Goal: Task Accomplishment & Management: Manage account settings

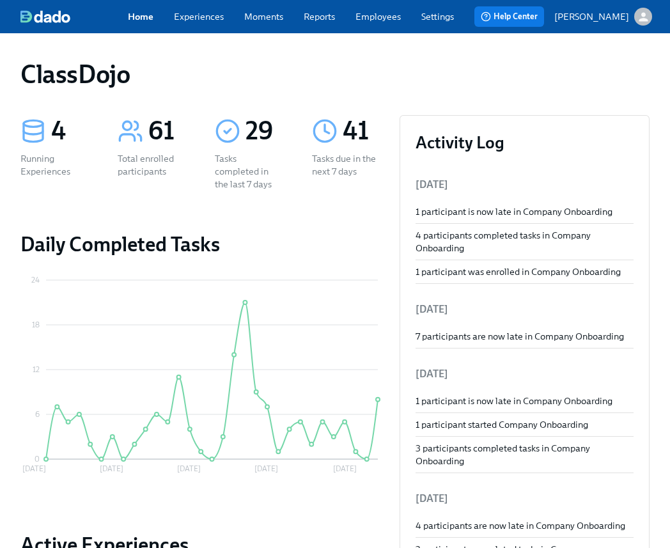
click at [201, 17] on link "Experiences" at bounding box center [199, 16] width 50 height 13
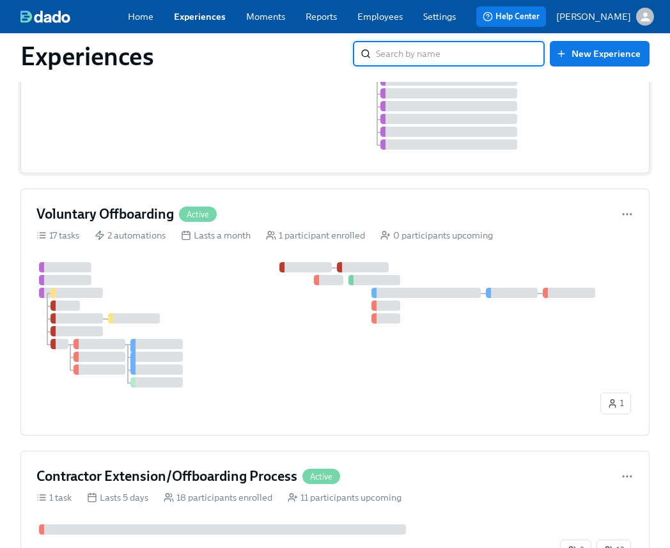
scroll to position [624, 0]
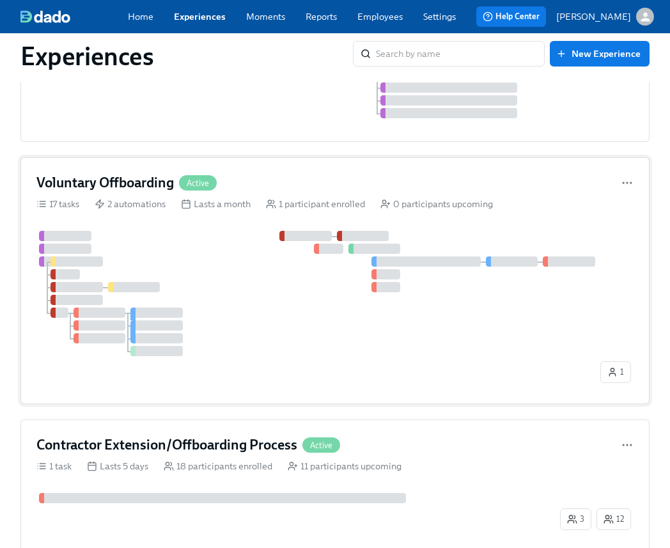
click at [232, 338] on div at bounding box center [316, 293] width 561 height 125
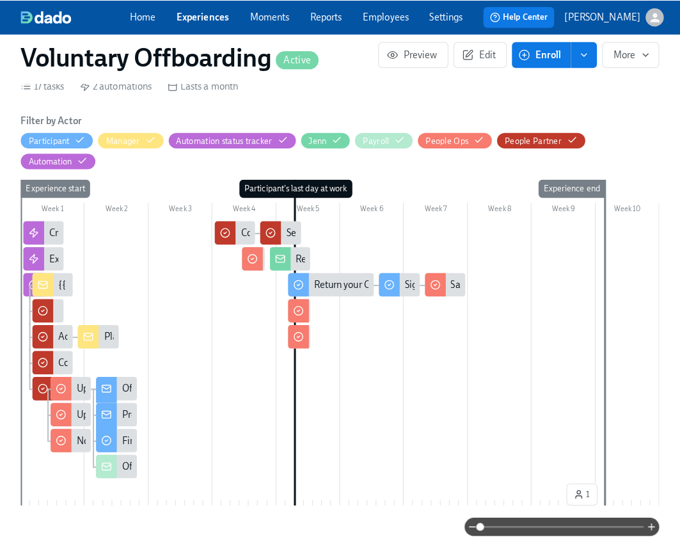
scroll to position [336, 0]
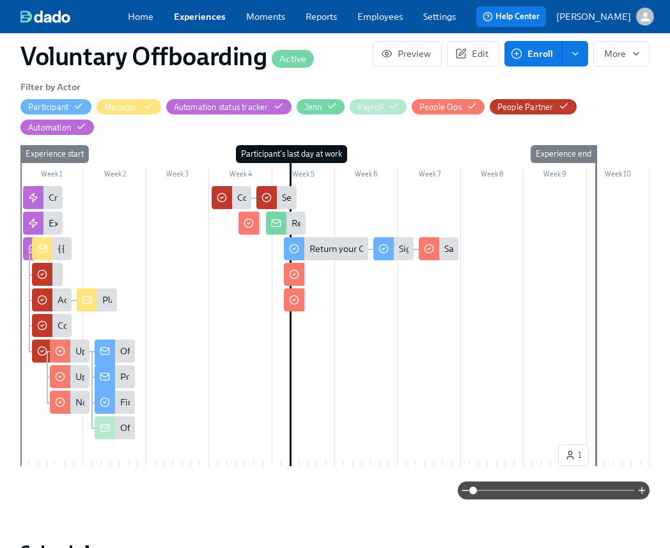
click at [115, 340] on div at bounding box center [105, 353] width 20 height 26
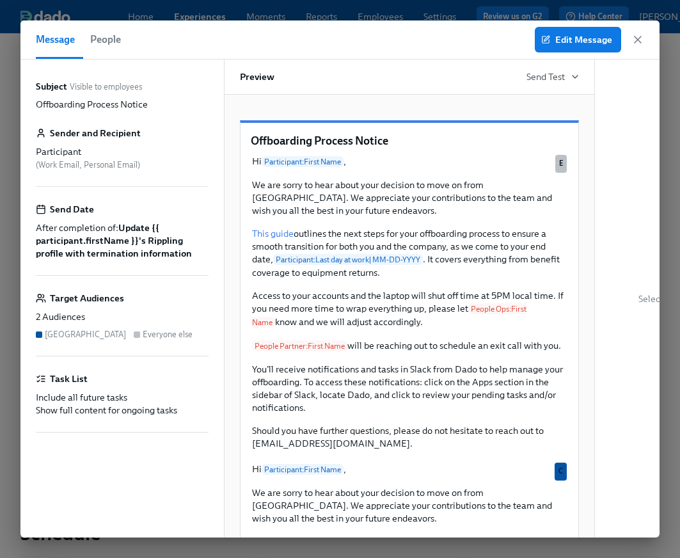
click at [629, 31] on div "Edit Message" at bounding box center [589, 40] width 109 height 26
click at [638, 34] on icon "button" at bounding box center [637, 39] width 13 height 13
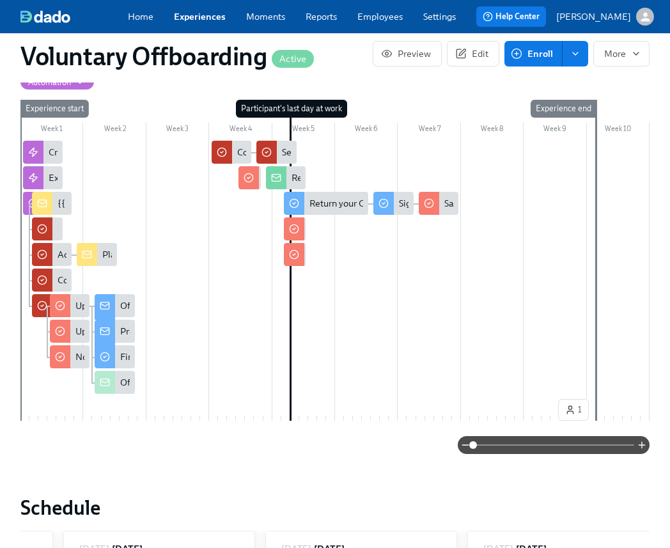
scroll to position [425, 0]
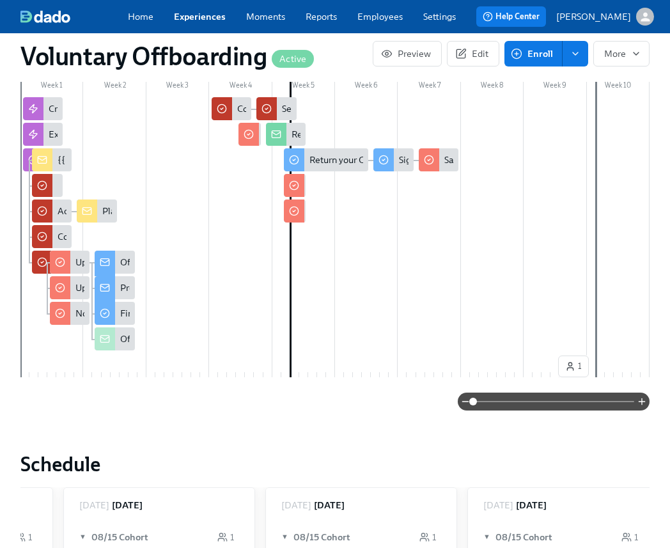
click at [120, 276] on div "Prepare for Knowledge Transfer" at bounding box center [115, 287] width 40 height 23
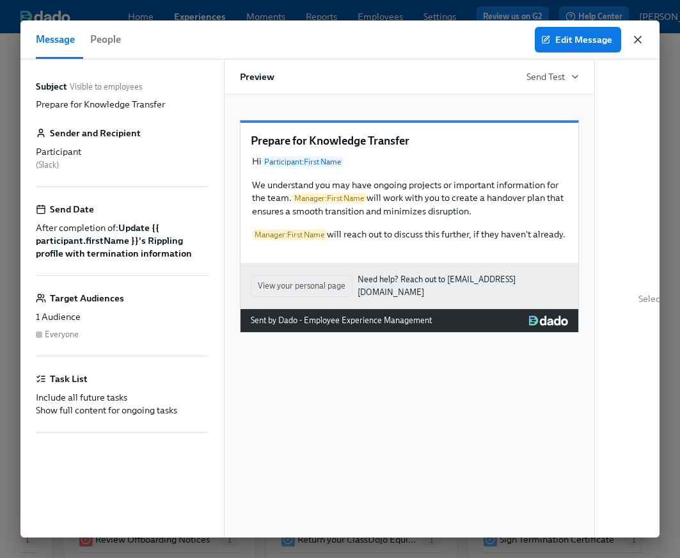
click at [642, 44] on icon "button" at bounding box center [637, 39] width 13 height 13
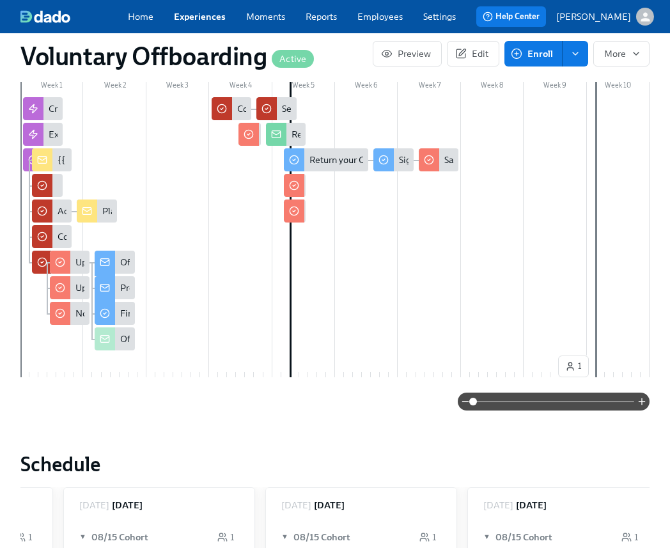
click at [127, 333] on div "Offboarding Notification" at bounding box center [170, 339] width 100 height 13
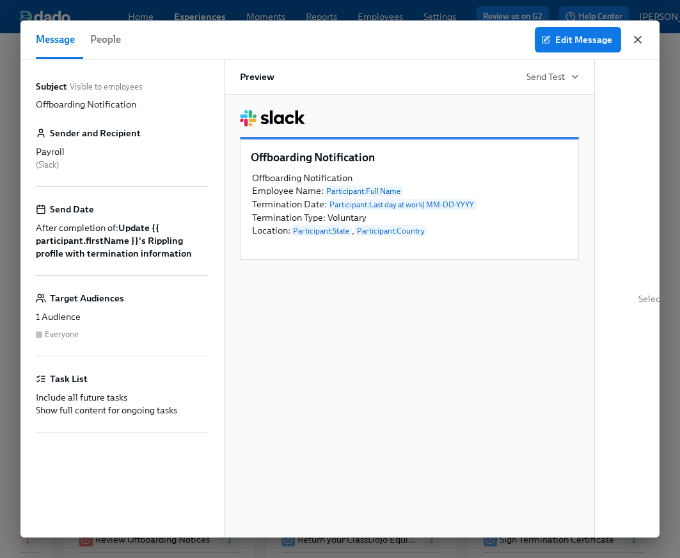
click at [634, 40] on icon "button" at bounding box center [637, 39] width 13 height 13
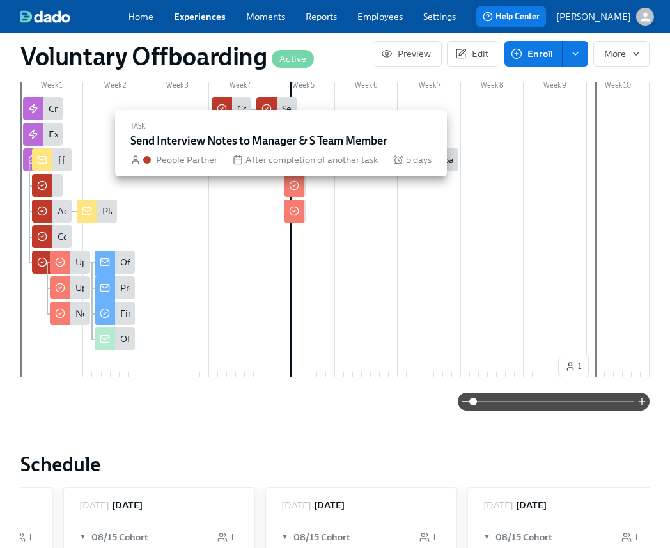
click at [273, 97] on div at bounding box center [266, 108] width 20 height 23
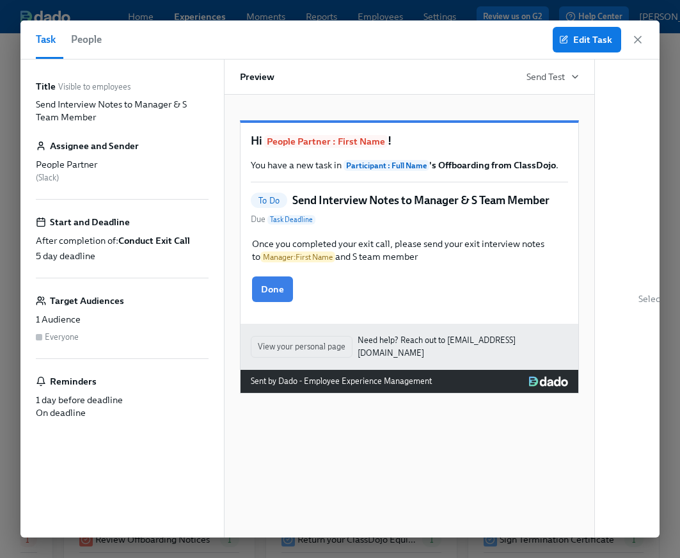
click at [645, 36] on div "Task People Edit Task" at bounding box center [339, 39] width 639 height 39
click at [637, 38] on icon "button" at bounding box center [637, 39] width 6 height 6
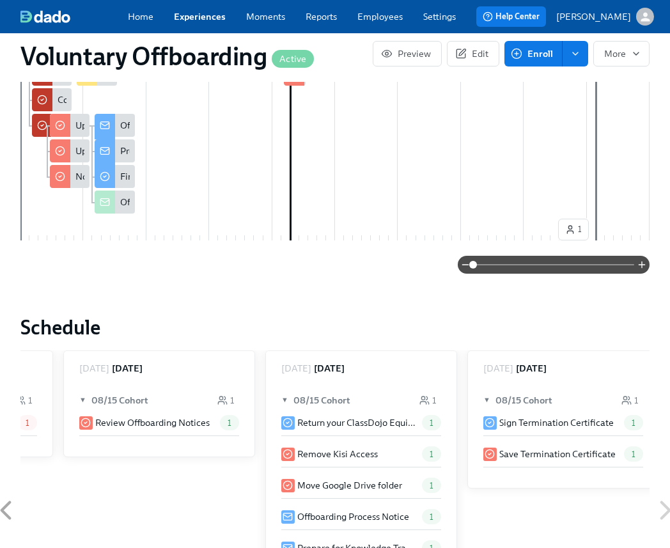
scroll to position [685, 0]
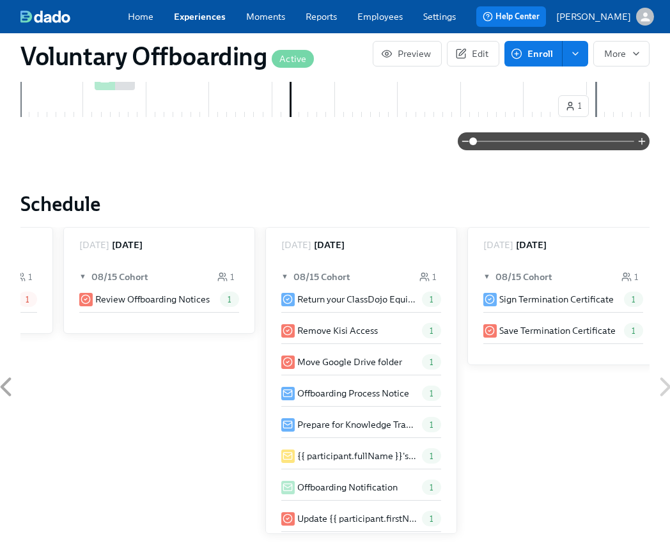
click at [377, 387] on p "Offboarding Process Notice" at bounding box center [353, 393] width 112 height 13
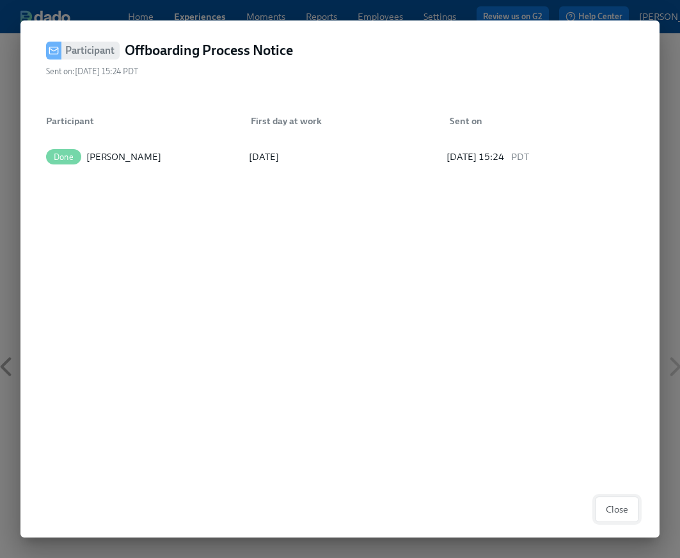
click at [617, 509] on span "Close" at bounding box center [617, 509] width 22 height 13
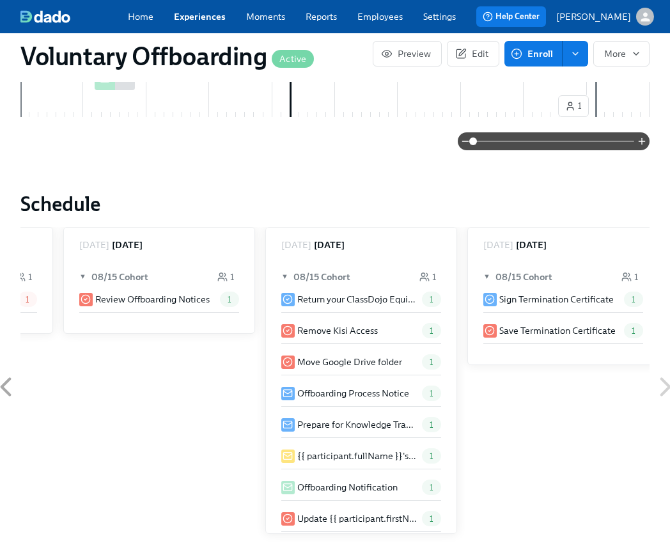
click at [349, 418] on p "Prepare for Knowledge Transfer" at bounding box center [357, 424] width 120 height 13
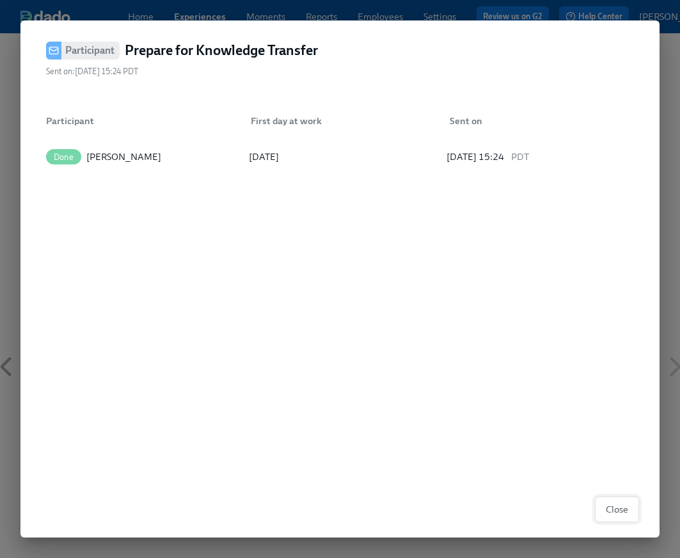
click at [617, 506] on span "Close" at bounding box center [617, 509] width 22 height 13
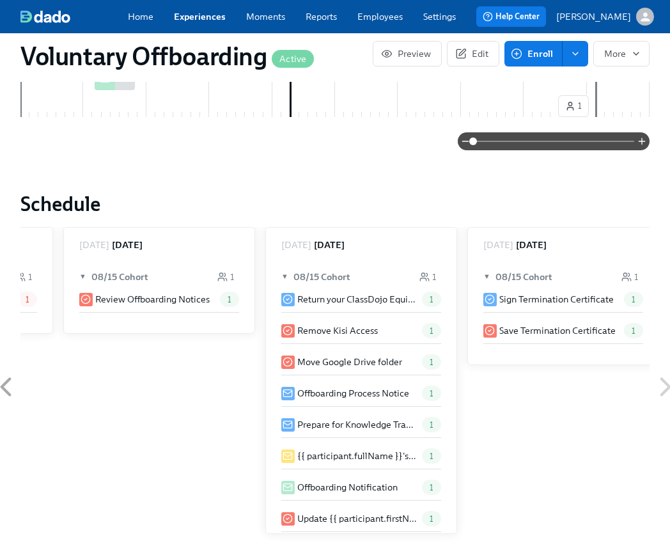
click at [332, 512] on p "Update {{ participant.firstName }}'s Rippling profile with termination informat…" at bounding box center [357, 518] width 120 height 13
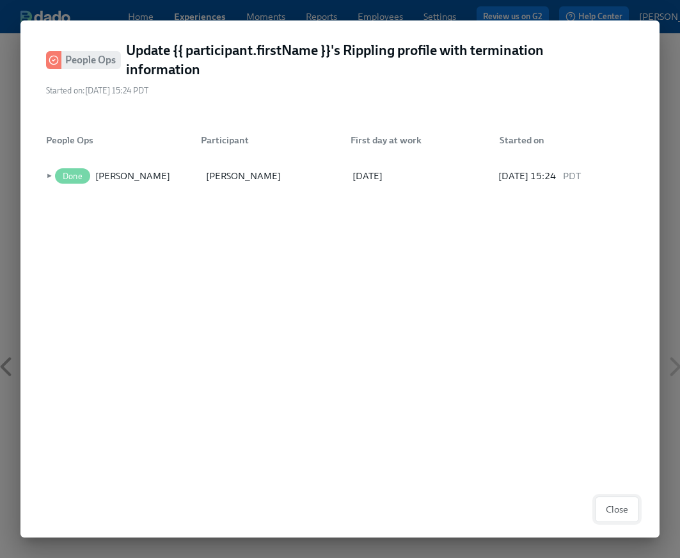
click at [618, 506] on span "Close" at bounding box center [617, 509] width 22 height 13
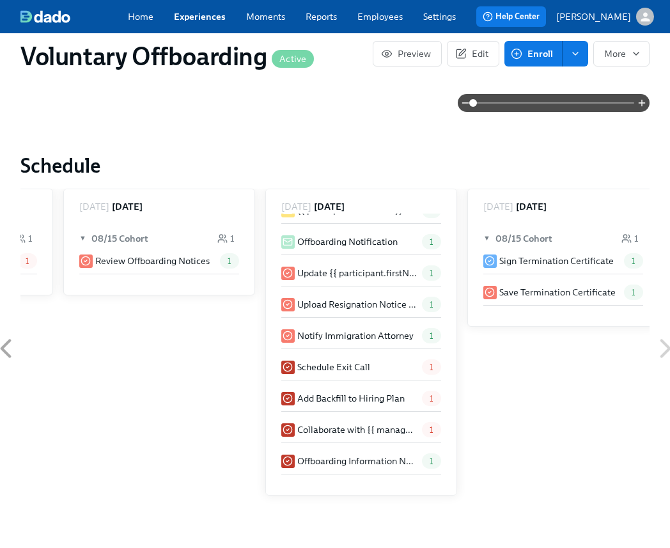
scroll to position [724, 0]
click at [345, 454] on p "Offboarding Information Needed" at bounding box center [357, 460] width 120 height 13
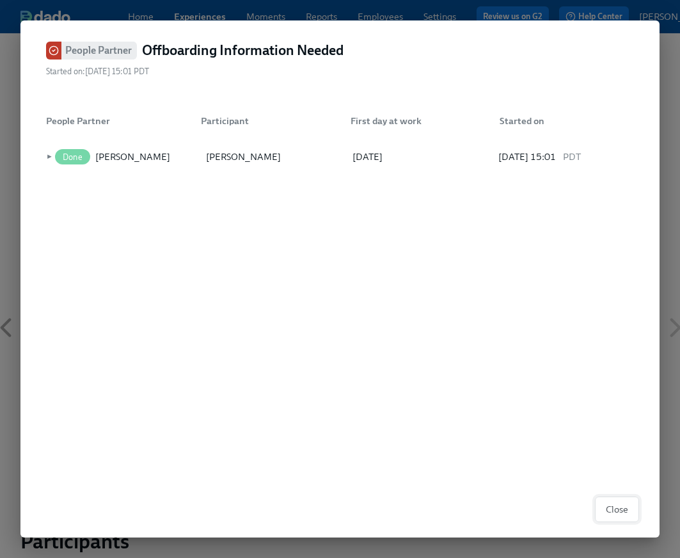
click at [607, 508] on span "Close" at bounding box center [617, 509] width 22 height 13
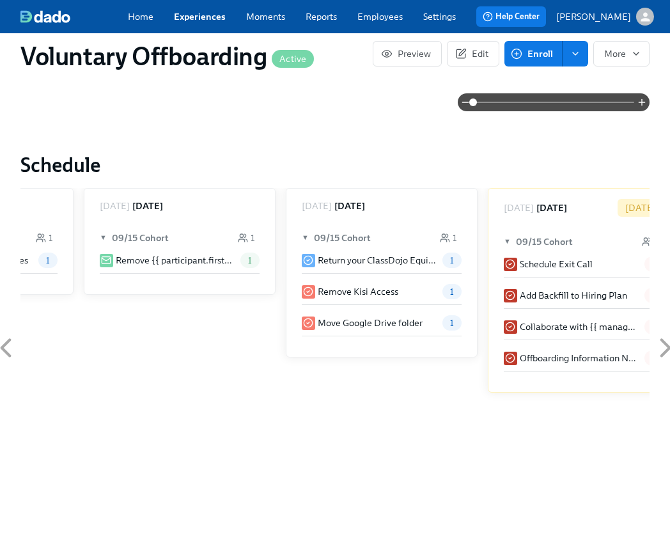
scroll to position [0, 1372]
